Goal: Task Accomplishment & Management: Use online tool/utility

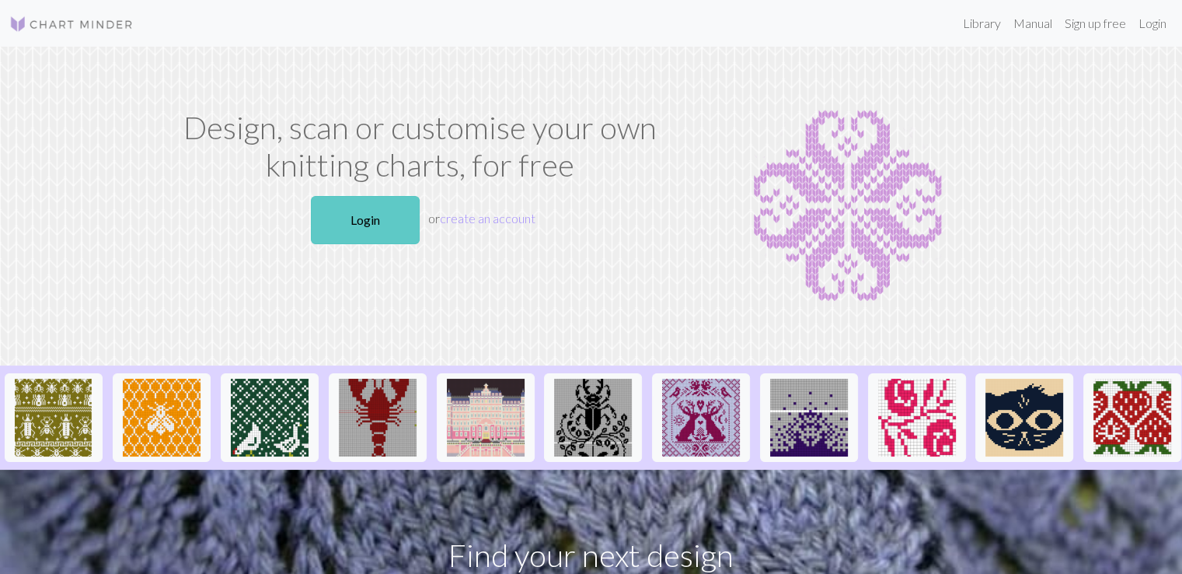
click at [379, 206] on link "Login" at bounding box center [365, 220] width 109 height 48
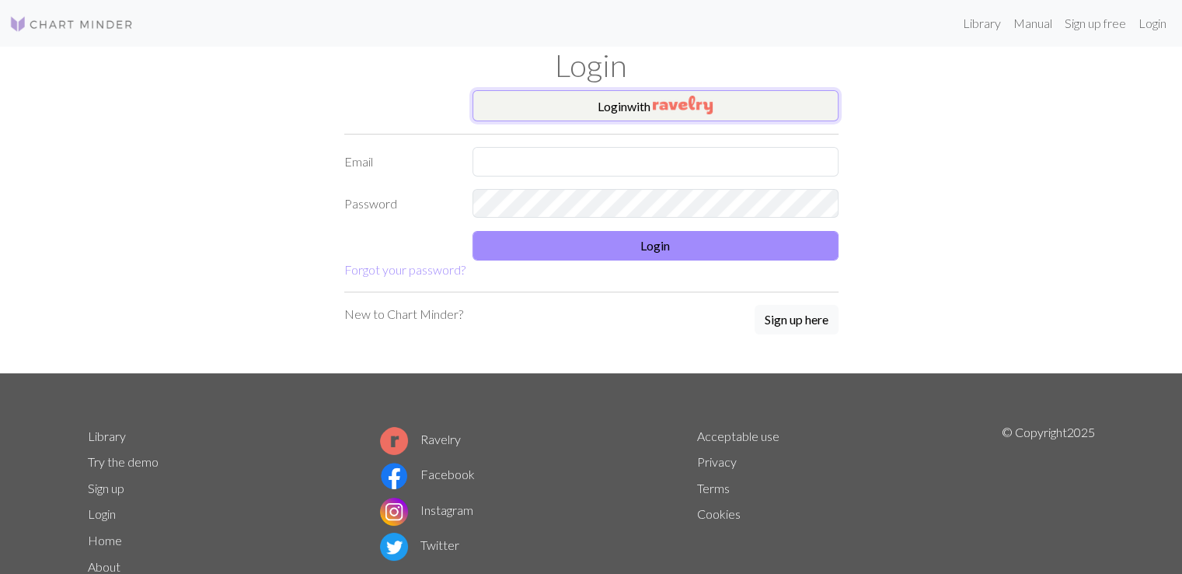
click at [599, 103] on button "Login with" at bounding box center [656, 105] width 366 height 31
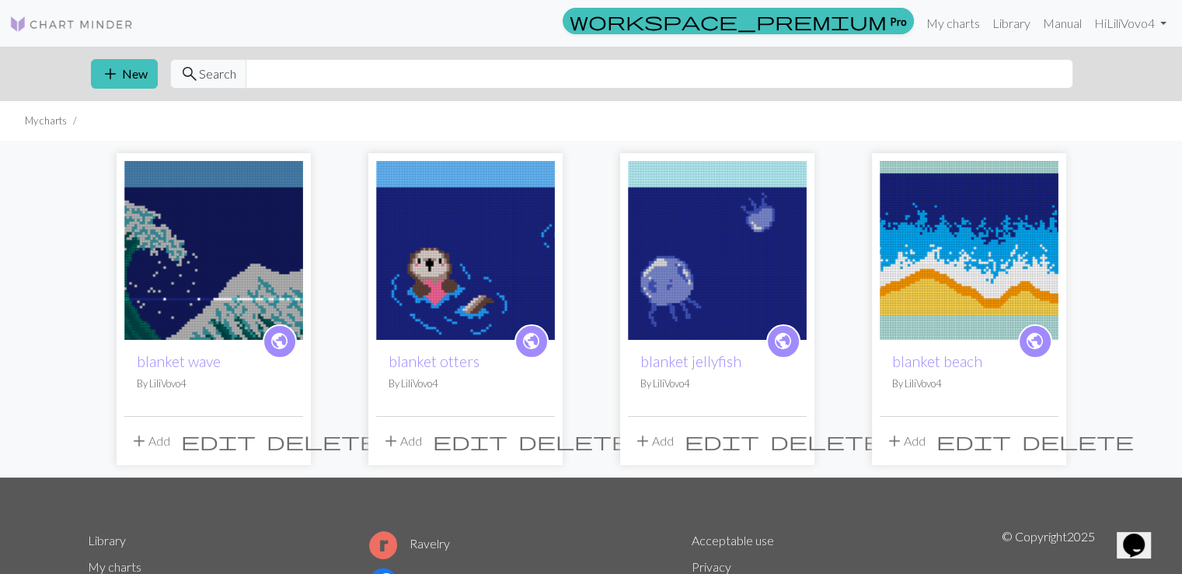
click at [285, 259] on img at bounding box center [213, 250] width 179 height 179
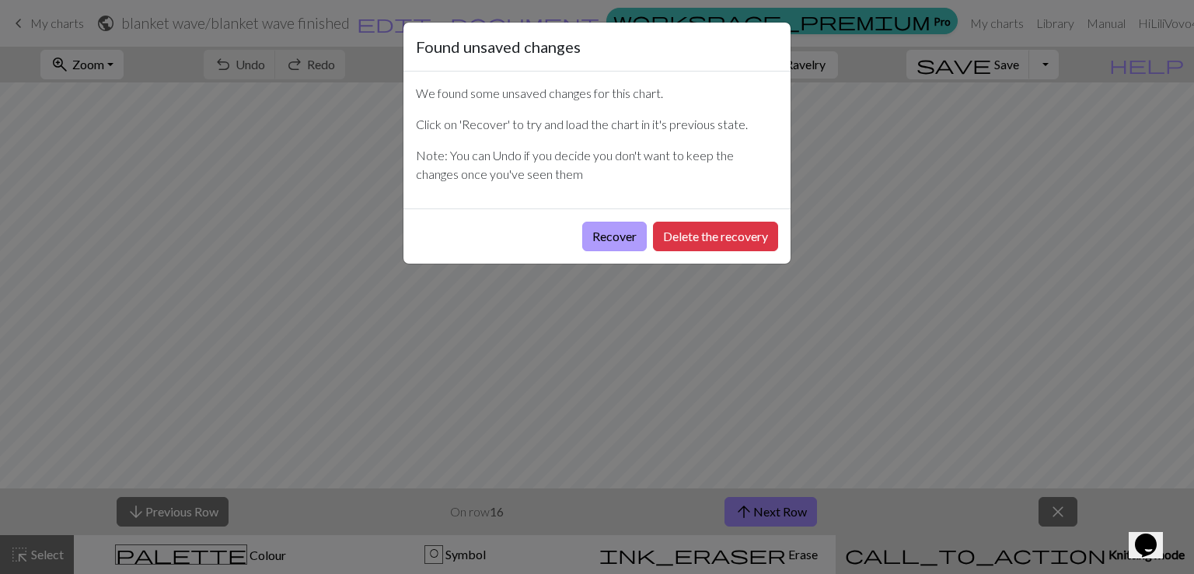
click at [610, 232] on button "Recover" at bounding box center [614, 237] width 65 height 30
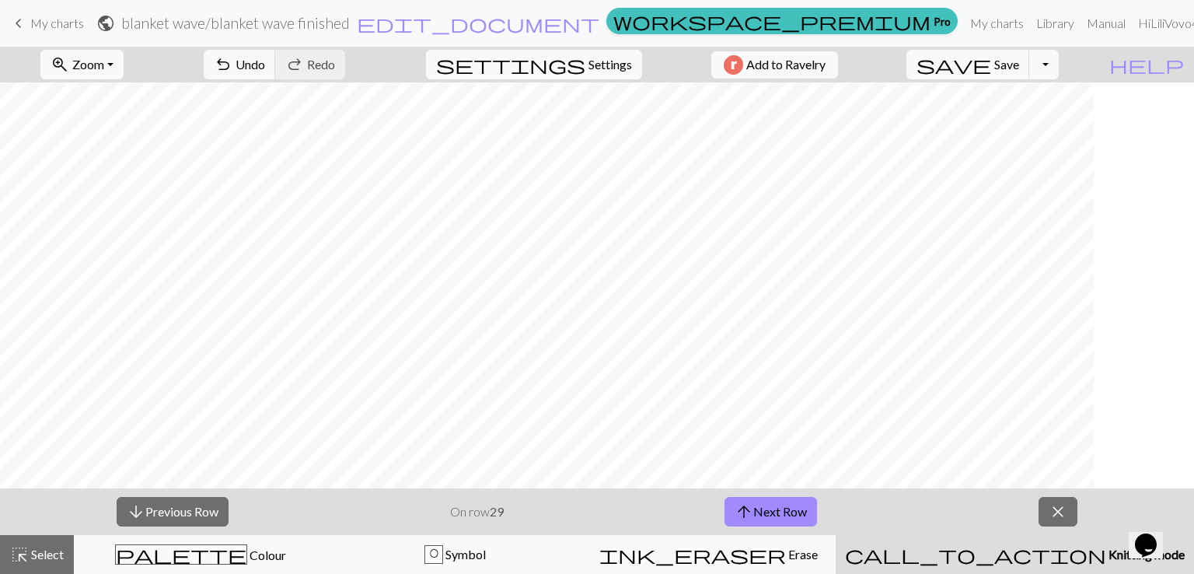
scroll to position [389, 2499]
click at [918, 501] on div "arrow_downward Previous Row On row 29 arrow_upward Next Row close" at bounding box center [597, 511] width 1194 height 47
click at [759, 506] on button "arrow_upward Next Row" at bounding box center [771, 512] width 93 height 30
